Goal: Information Seeking & Learning: Learn about a topic

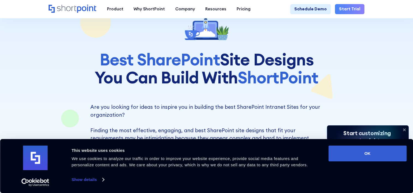
scroll to position [109, 0]
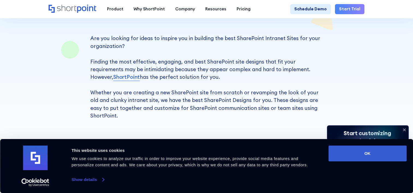
click at [93, 179] on link "Show details" at bounding box center [87, 180] width 32 height 8
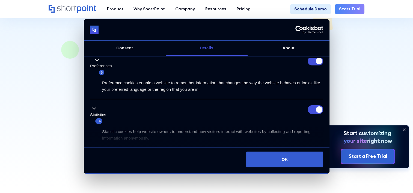
scroll to position [82, 0]
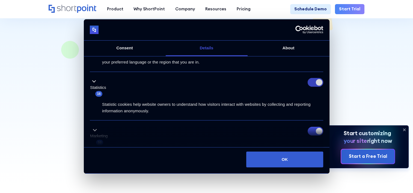
click at [312, 83] on input "Statistics" at bounding box center [315, 82] width 16 height 9
checkbox input "false"
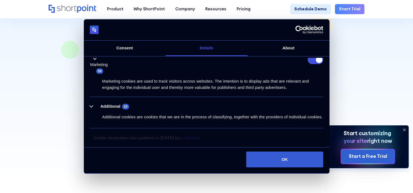
scroll to position [131, 0]
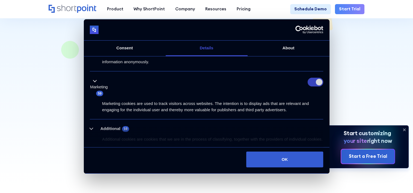
click at [313, 83] on input "Marketing" at bounding box center [315, 82] width 16 height 9
checkbox input "false"
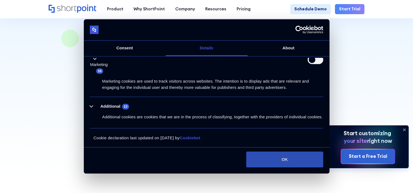
scroll to position [136, 0]
click at [288, 160] on button "OK" at bounding box center [284, 160] width 77 height 16
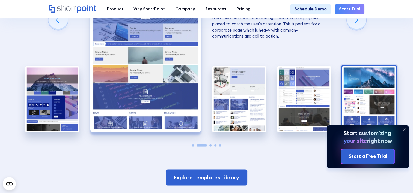
scroll to position [1091, 0]
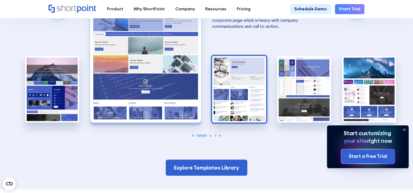
click at [256, 65] on img "3 / 5" at bounding box center [239, 89] width 54 height 66
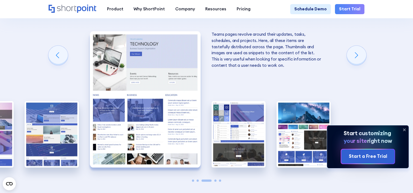
scroll to position [1037, 0]
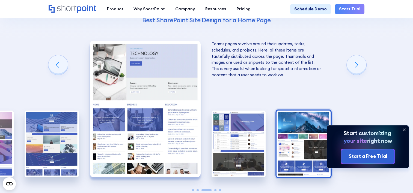
click at [295, 146] on img "5 / 5" at bounding box center [303, 144] width 54 height 66
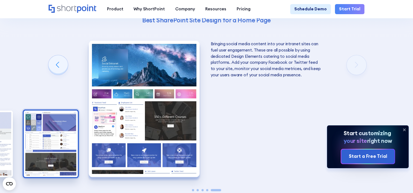
click at [60, 127] on img "4 / 5" at bounding box center [51, 144] width 54 height 66
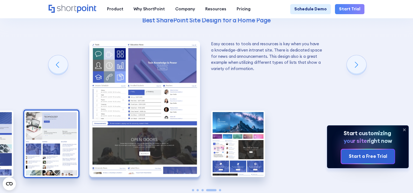
click at [49, 128] on img "3 / 5" at bounding box center [51, 144] width 54 height 66
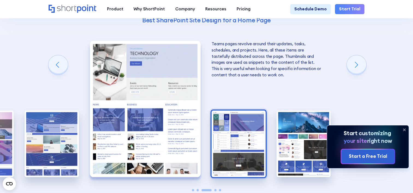
click at [240, 151] on img "4 / 5" at bounding box center [238, 144] width 54 height 66
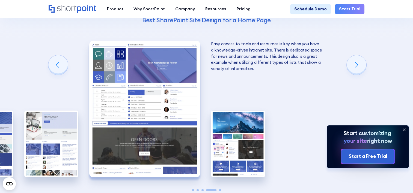
click at [402, 127] on icon at bounding box center [404, 129] width 9 height 9
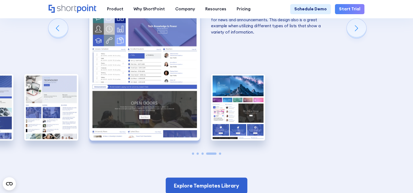
scroll to position [1064, 0]
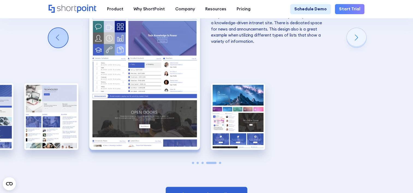
click at [63, 41] on div "Previous slide" at bounding box center [58, 38] width 20 height 20
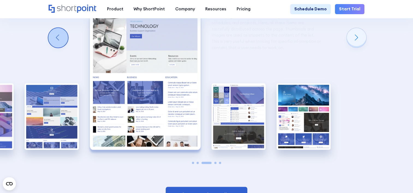
click at [61, 42] on div "Previous slide" at bounding box center [58, 38] width 20 height 20
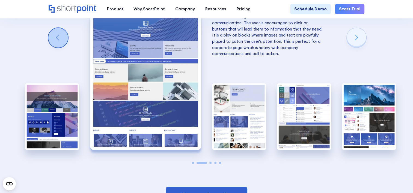
click at [61, 42] on div "Previous slide" at bounding box center [58, 38] width 20 height 20
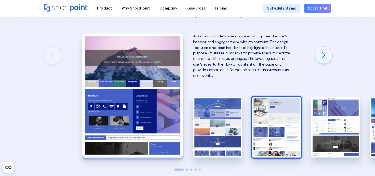
scroll to position [1037, 0]
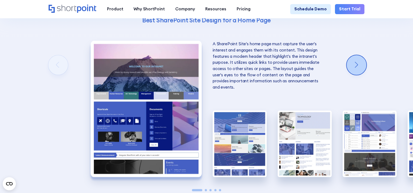
click at [355, 65] on div "Next slide" at bounding box center [356, 65] width 20 height 20
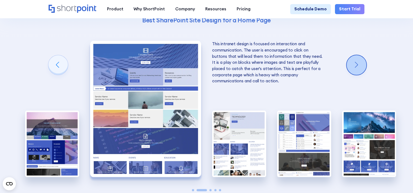
click at [355, 65] on div "Next slide" at bounding box center [356, 65] width 20 height 20
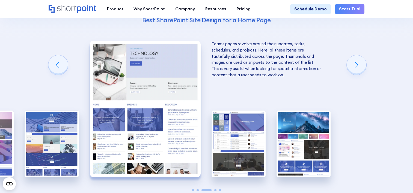
click at [158, 113] on img "3 / 5" at bounding box center [145, 109] width 111 height 136
click at [51, 137] on img "2 / 5" at bounding box center [52, 144] width 54 height 66
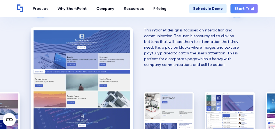
scroll to position [946, 0]
